Goal: Task Accomplishment & Management: Use online tool/utility

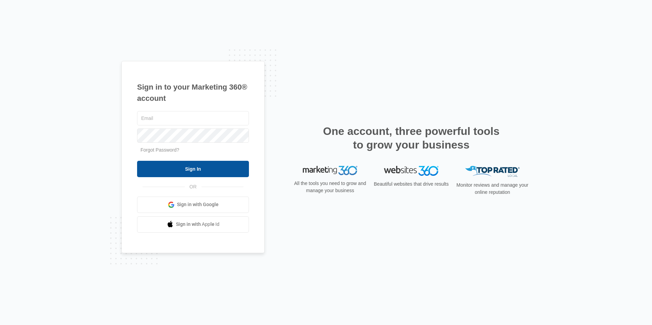
type input "[EMAIL_ADDRESS][DOMAIN_NAME]"
click at [177, 171] on input "Sign In" at bounding box center [193, 169] width 112 height 16
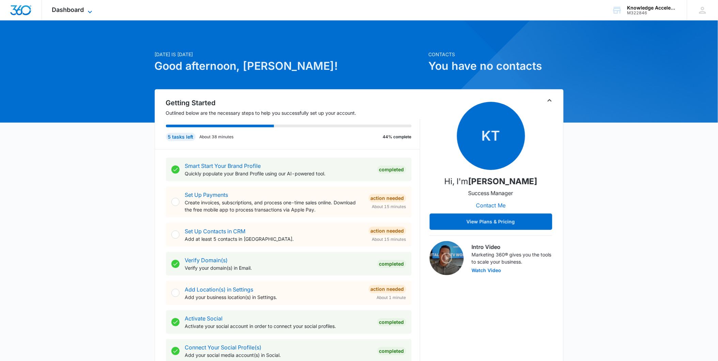
click at [64, 7] on span "Dashboard" at bounding box center [68, 9] width 32 height 7
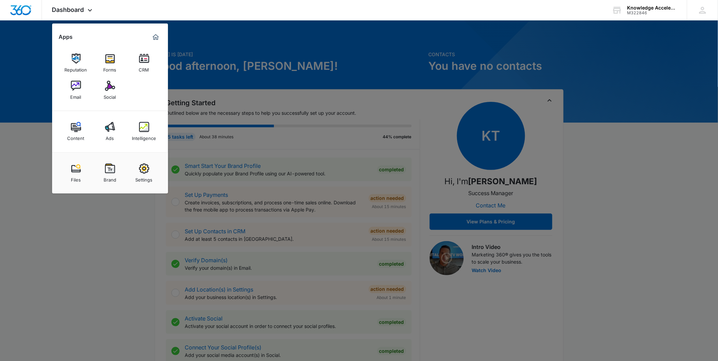
click at [108, 89] on img at bounding box center [110, 86] width 10 height 10
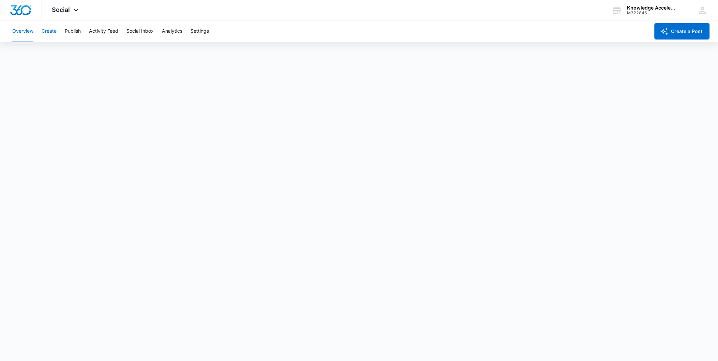
click at [43, 32] on button "Create" at bounding box center [49, 31] width 15 height 22
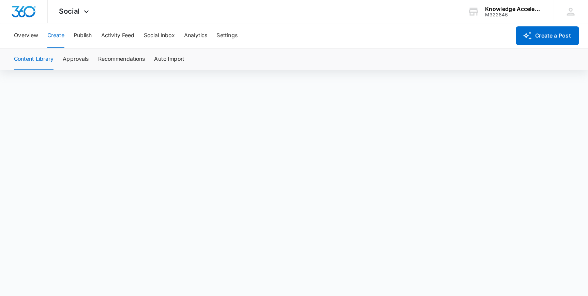
scroll to position [5, 0]
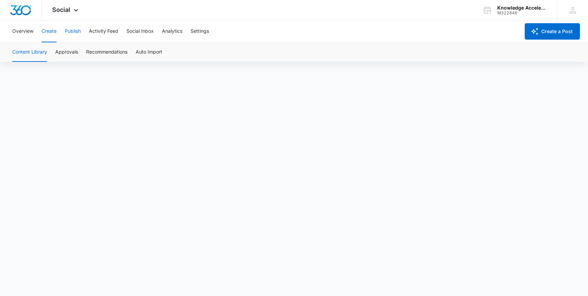
click at [70, 35] on button "Publish" at bounding box center [73, 31] width 16 height 22
click at [29, 35] on button "Overview" at bounding box center [22, 31] width 21 height 22
click at [48, 33] on button "Create" at bounding box center [49, 31] width 15 height 22
